Goal: Navigation & Orientation: Find specific page/section

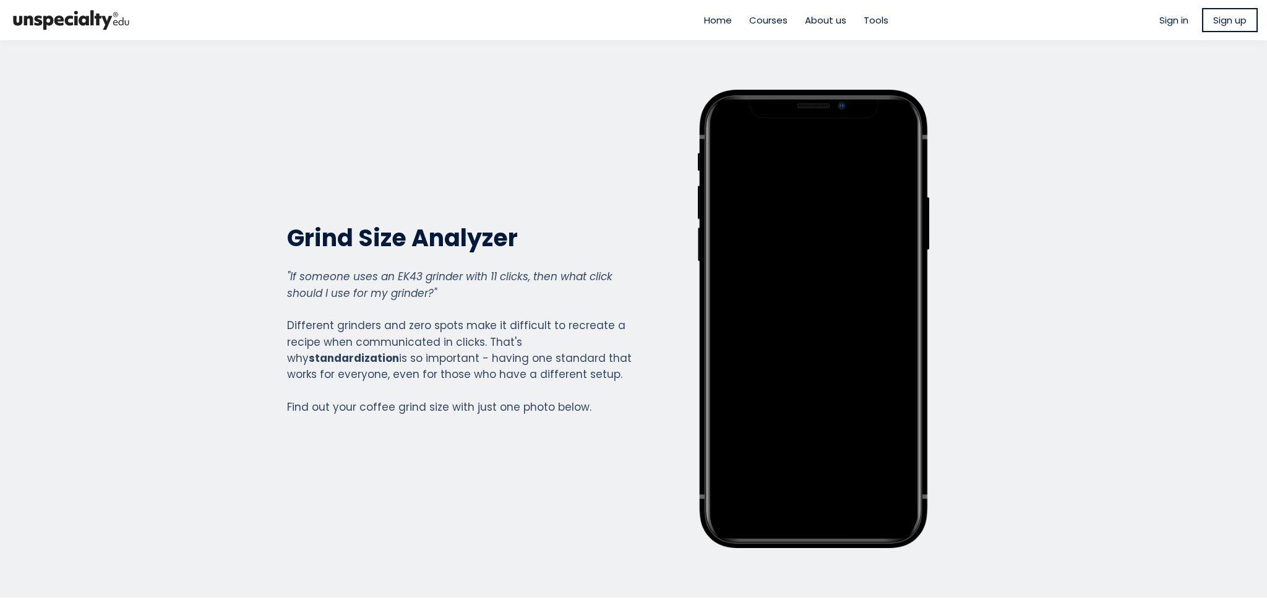
scroll to position [1383, 495]
click at [863, 19] on span "Tools" at bounding box center [875, 20] width 25 height 14
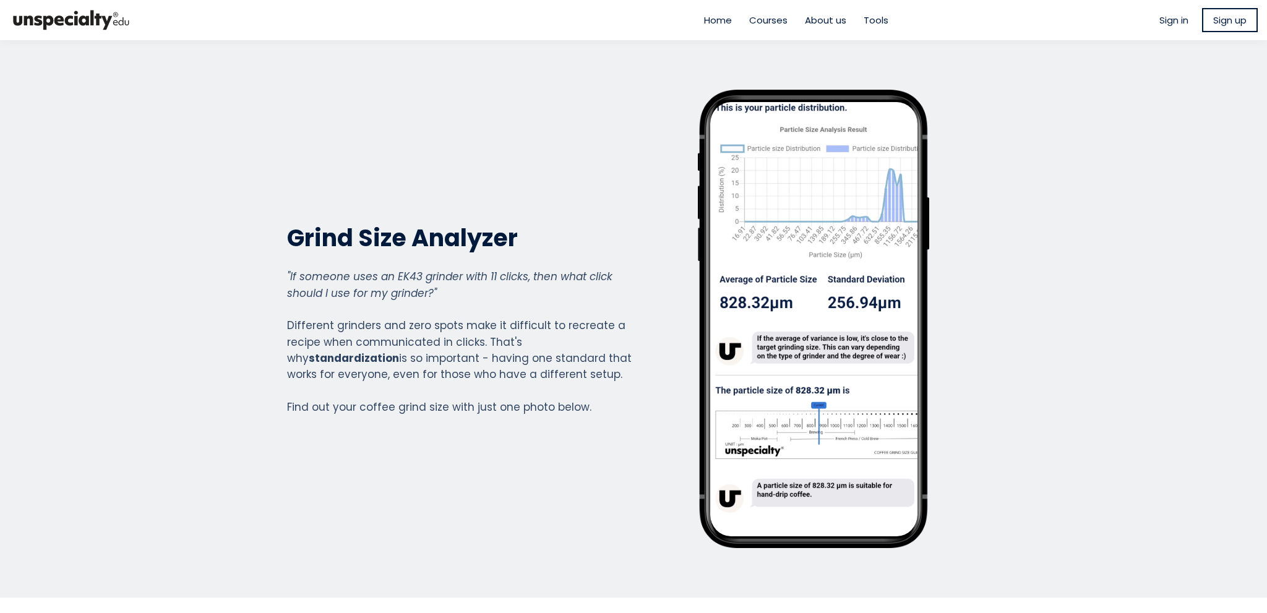
scroll to position [1383, 495]
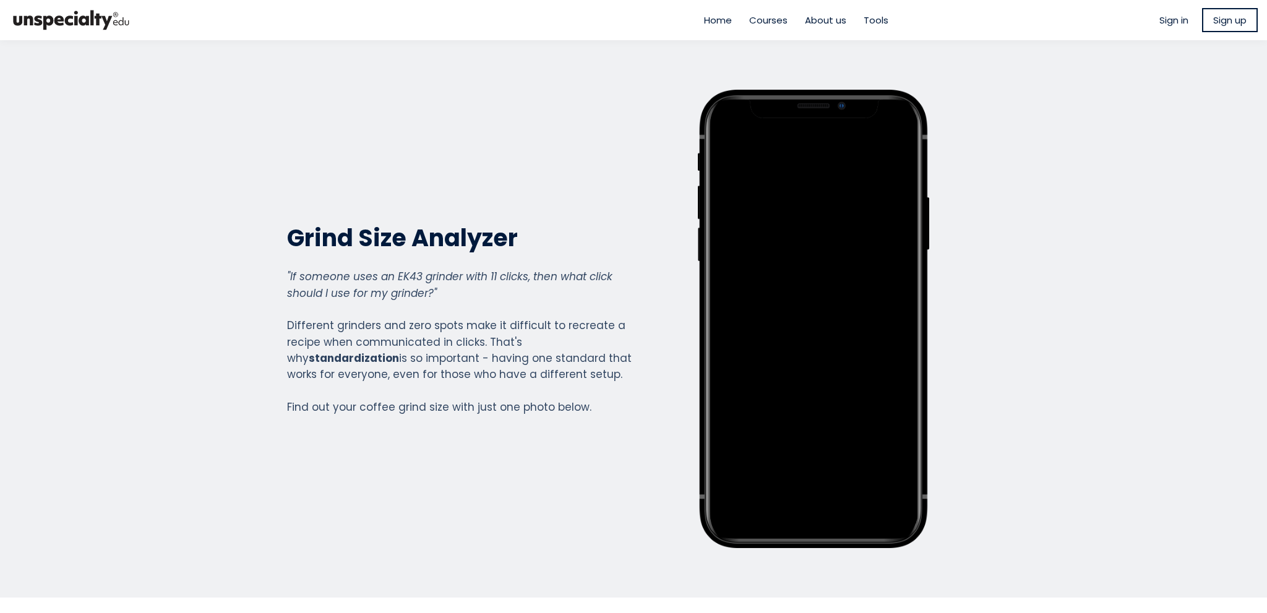
scroll to position [1383, 495]
click at [821, 22] on span "About us" at bounding box center [825, 20] width 41 height 14
